Goal: Task Accomplishment & Management: Use online tool/utility

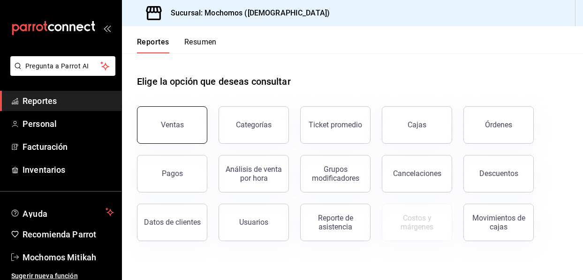
click at [195, 122] on button "Ventas" at bounding box center [172, 125] width 70 height 38
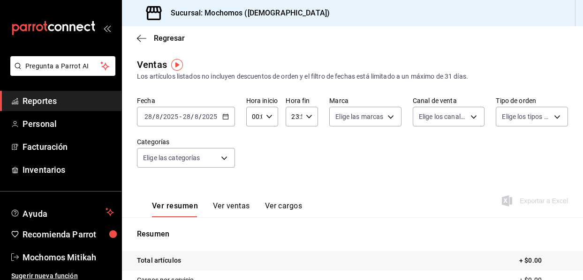
click at [225, 120] on \(Stroke\) "button" at bounding box center [226, 116] width 6 height 5
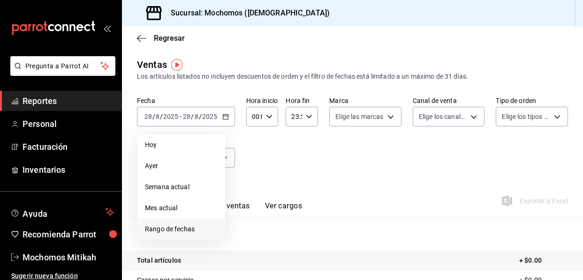
click at [181, 232] on span "Rango de fechas" at bounding box center [181, 230] width 73 height 10
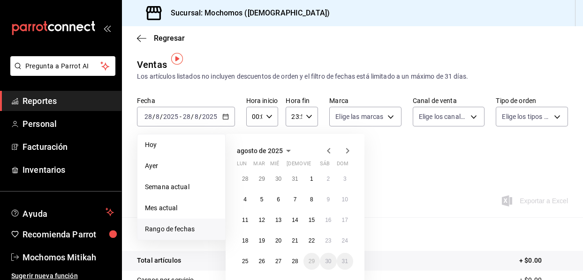
scroll to position [47, 0]
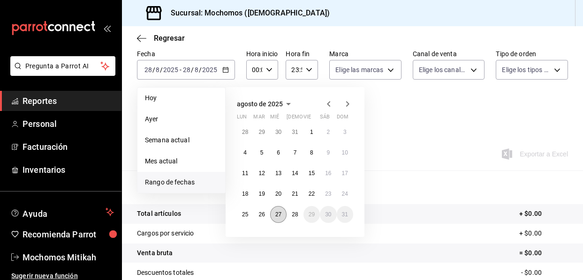
click at [280, 217] on abbr "27" at bounding box center [278, 214] width 6 height 7
click at [291, 218] on button "28" at bounding box center [295, 214] width 16 height 17
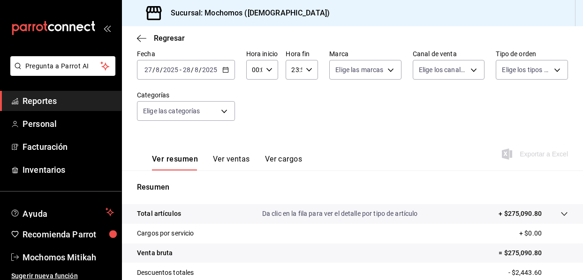
click at [270, 70] on icon "button" at bounding box center [269, 70] width 7 height 7
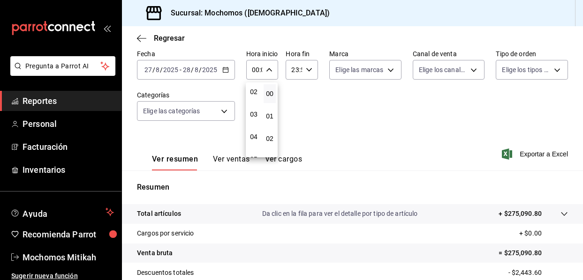
scroll to position [94, 0]
click at [255, 118] on button "05" at bounding box center [254, 112] width 12 height 19
type input "05:00"
click at [306, 68] on div at bounding box center [291, 140] width 583 height 280
click at [308, 70] on \(Stroke\) "button" at bounding box center [309, 69] width 6 height 3
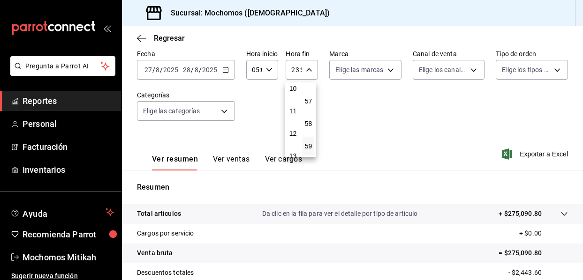
scroll to position [90, 0]
click at [293, 115] on span "05" at bounding box center [293, 117] width 0 height 8
click at [309, 92] on span "00" at bounding box center [308, 94] width 0 height 8
type input "05:00"
click at [517, 153] on div at bounding box center [291, 140] width 583 height 280
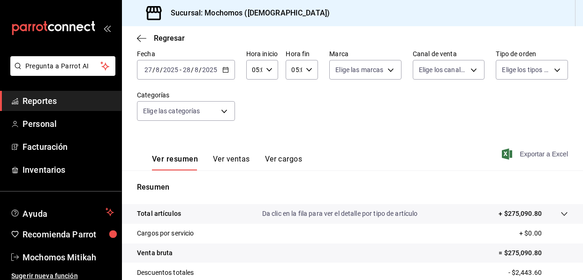
click at [537, 153] on span "Exportar a Excel" at bounding box center [536, 154] width 64 height 11
